Goal: Navigation & Orientation: Find specific page/section

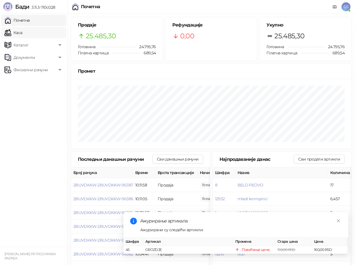
click at [22, 29] on link "Каса" at bounding box center [14, 32] width 18 height 11
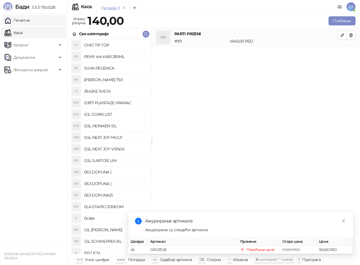
click at [28, 17] on link "Почетна" at bounding box center [17, 20] width 25 height 11
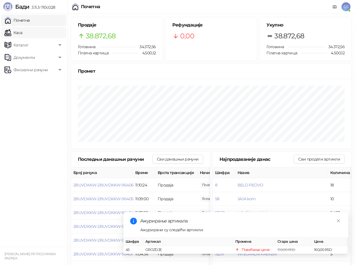
click at [22, 32] on link "Каса" at bounding box center [14, 32] width 18 height 11
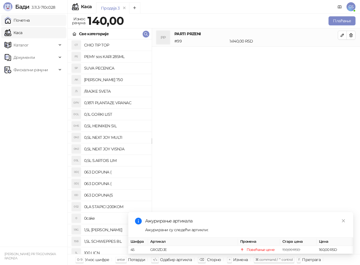
click at [30, 21] on link "Почетна" at bounding box center [17, 20] width 25 height 11
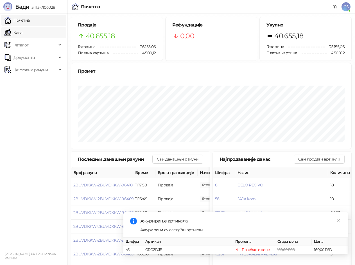
click at [22, 30] on link "Каса" at bounding box center [14, 32] width 18 height 11
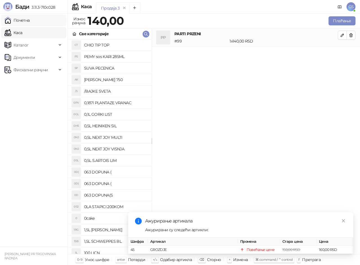
click at [30, 20] on link "Почетна" at bounding box center [17, 20] width 25 height 11
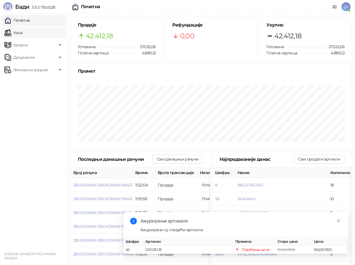
click at [22, 32] on link "Каса" at bounding box center [14, 32] width 18 height 11
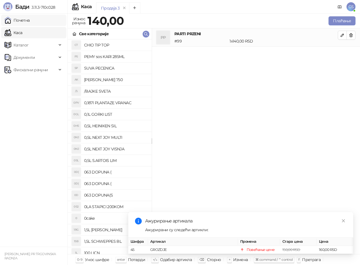
click at [30, 17] on link "Почетна" at bounding box center [17, 20] width 25 height 11
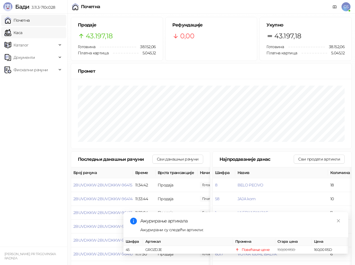
click at [22, 31] on link "Каса" at bounding box center [14, 32] width 18 height 11
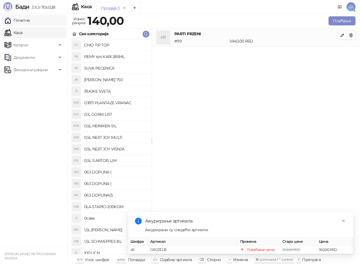
click at [30, 20] on link "Почетна" at bounding box center [17, 20] width 25 height 11
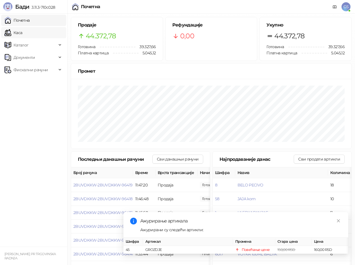
click at [22, 32] on link "Каса" at bounding box center [14, 32] width 18 height 11
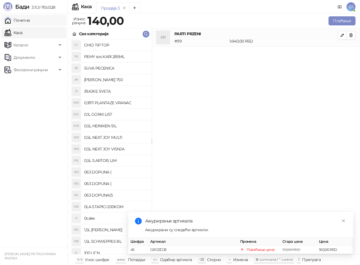
click at [30, 20] on link "Почетна" at bounding box center [17, 20] width 25 height 11
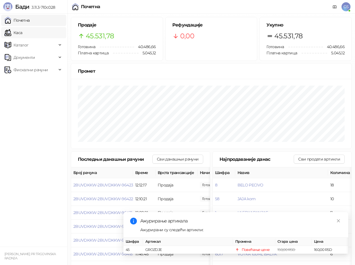
click at [22, 36] on link "Каса" at bounding box center [14, 32] width 18 height 11
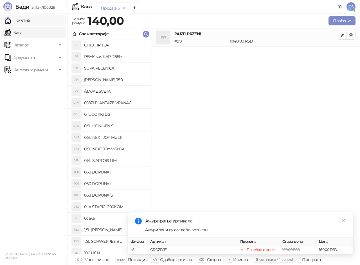
click at [30, 23] on link "Почетна" at bounding box center [17, 20] width 25 height 11
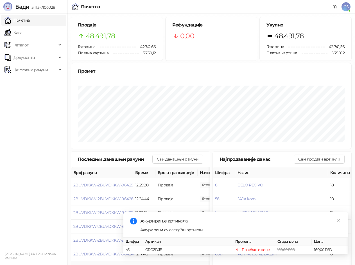
click at [92, 264] on td "2BUVDKKW-2BUVDKKW-96423" at bounding box center [102, 268] width 62 height 14
drag, startPoint x: 31, startPoint y: 32, endPoint x: 44, endPoint y: 24, distance: 15.5
click at [22, 32] on link "Каса" at bounding box center [14, 32] width 18 height 11
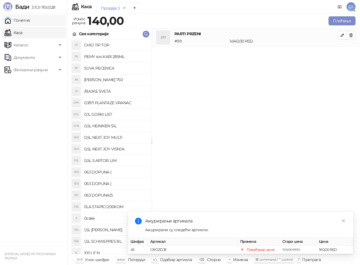
click at [30, 21] on link "Почетна" at bounding box center [17, 20] width 25 height 11
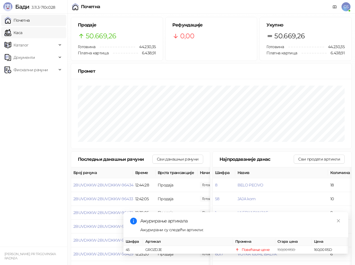
click at [22, 30] on link "Каса" at bounding box center [14, 32] width 18 height 11
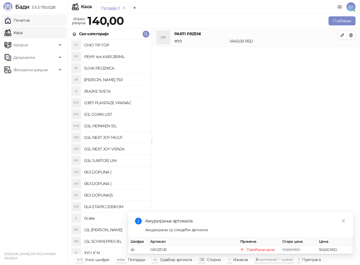
click at [30, 20] on link "Почетна" at bounding box center [17, 20] width 25 height 11
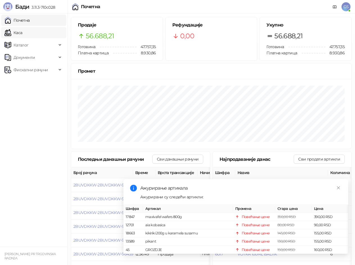
click at [22, 33] on link "Каса" at bounding box center [14, 32] width 18 height 11
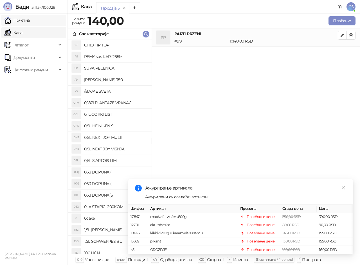
click at [23, 21] on link "Почетна" at bounding box center [17, 20] width 25 height 11
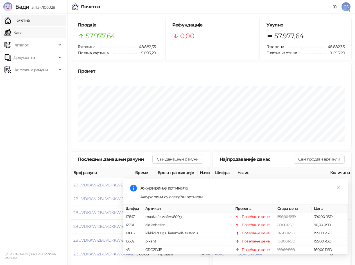
click at [22, 30] on link "Каса" at bounding box center [14, 32] width 18 height 11
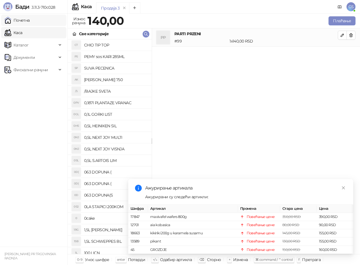
click at [30, 21] on link "Почетна" at bounding box center [17, 20] width 25 height 11
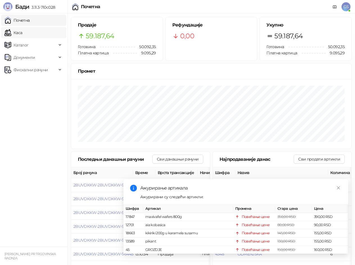
click at [22, 38] on link "Каса" at bounding box center [14, 32] width 18 height 11
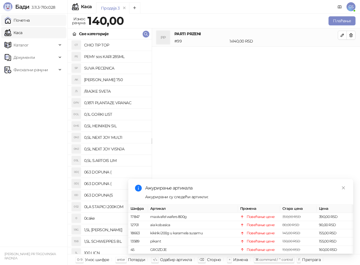
click at [30, 25] on link "Почетна" at bounding box center [17, 20] width 25 height 11
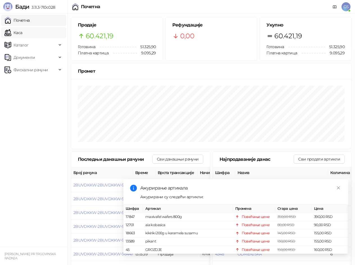
click at [22, 28] on link "Каса" at bounding box center [14, 32] width 18 height 11
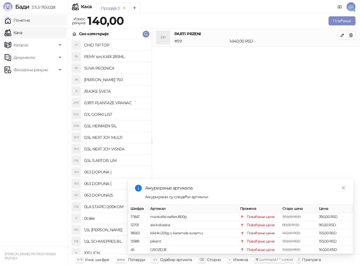
click at [30, 17] on link "Почетна" at bounding box center [17, 20] width 25 height 11
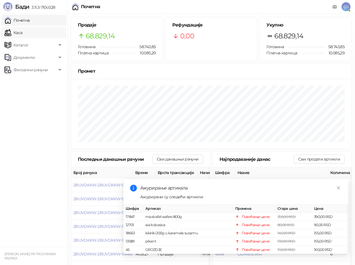
click at [22, 36] on link "Каса" at bounding box center [14, 32] width 18 height 11
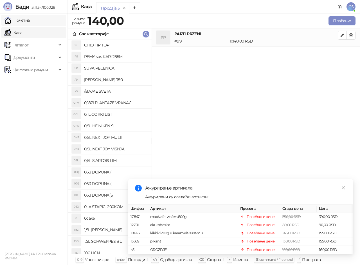
click at [30, 17] on link "Почетна" at bounding box center [17, 20] width 25 height 11
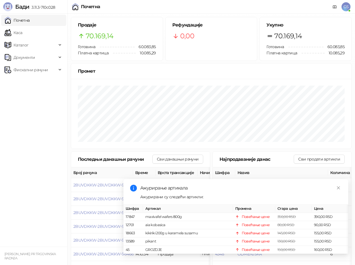
click at [5, 15] on link "Почетна" at bounding box center [17, 20] width 25 height 11
